Goal: Navigation & Orientation: Find specific page/section

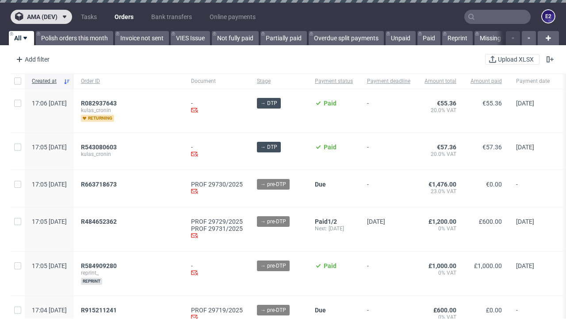
click at [41, 17] on span "ama (dev)" at bounding box center [42, 17] width 31 height 6
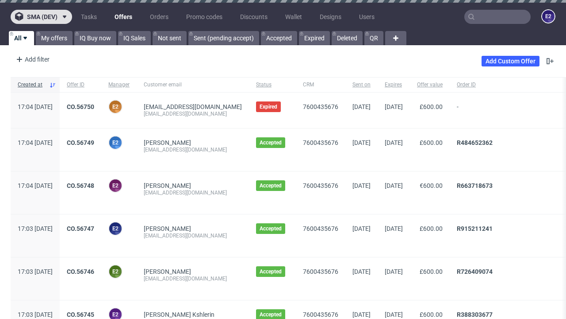
click at [41, 17] on span "sma (dev)" at bounding box center [42, 17] width 31 height 6
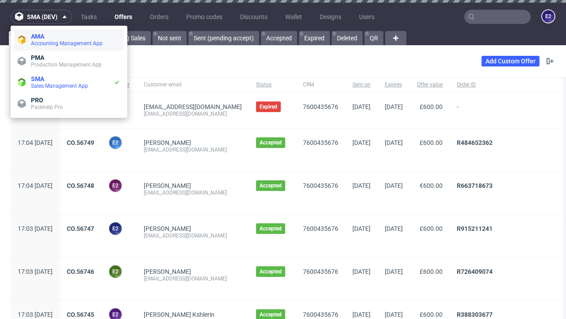
click at [69, 40] on span "Accounting Management App" at bounding box center [75, 43] width 89 height 7
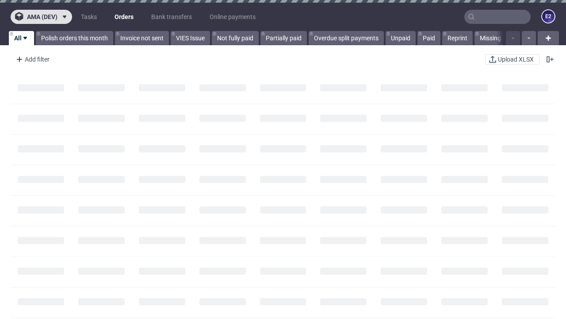
click at [41, 17] on span "ama (dev)" at bounding box center [42, 17] width 31 height 6
